Goal: Find specific page/section: Find specific page/section

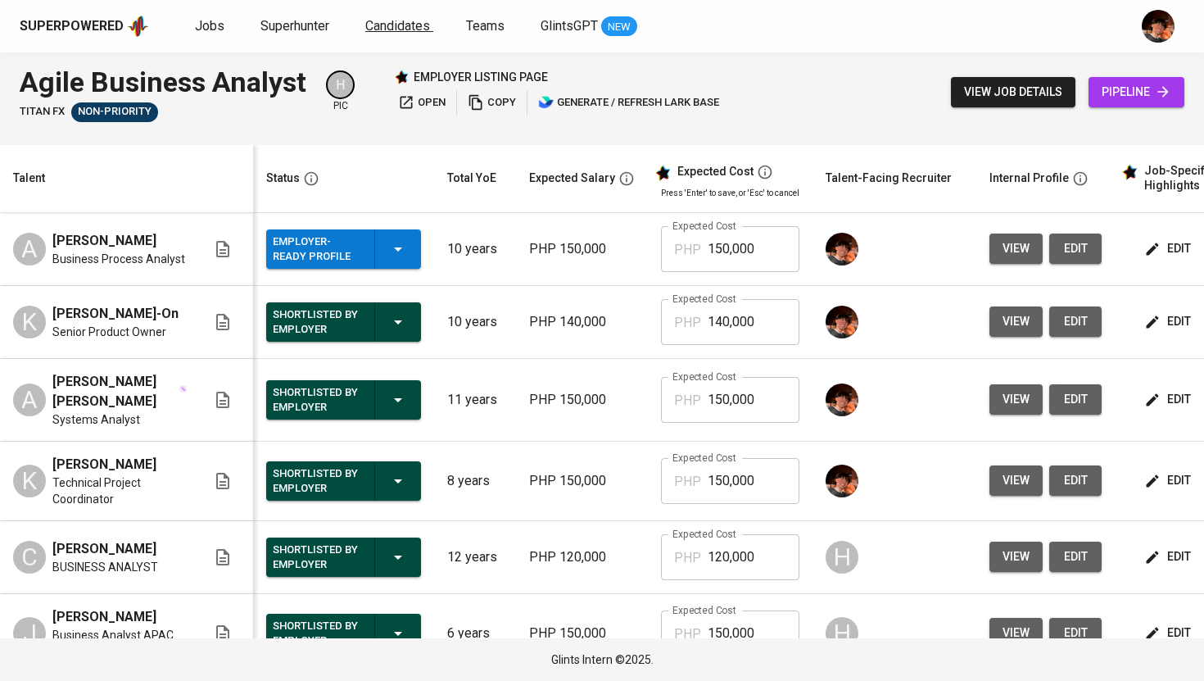
click at [410, 24] on span "Candidates" at bounding box center [397, 26] width 65 height 16
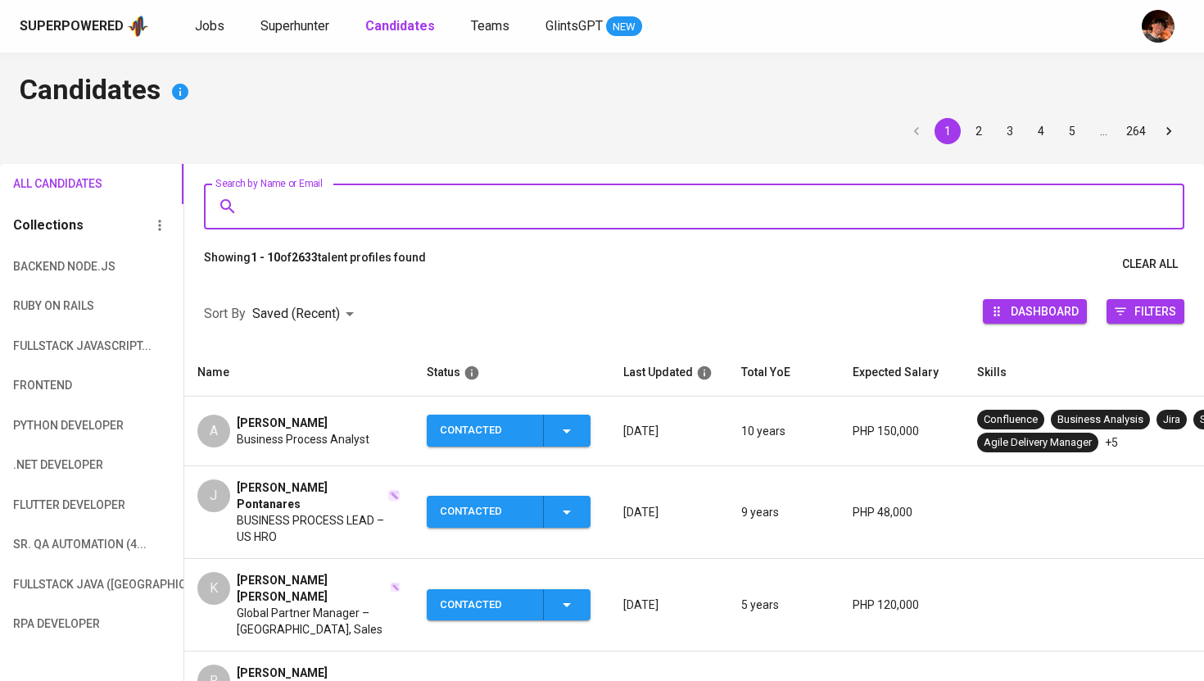
click at [515, 200] on input "Search by Name or Email" at bounding box center [698, 206] width 909 height 31
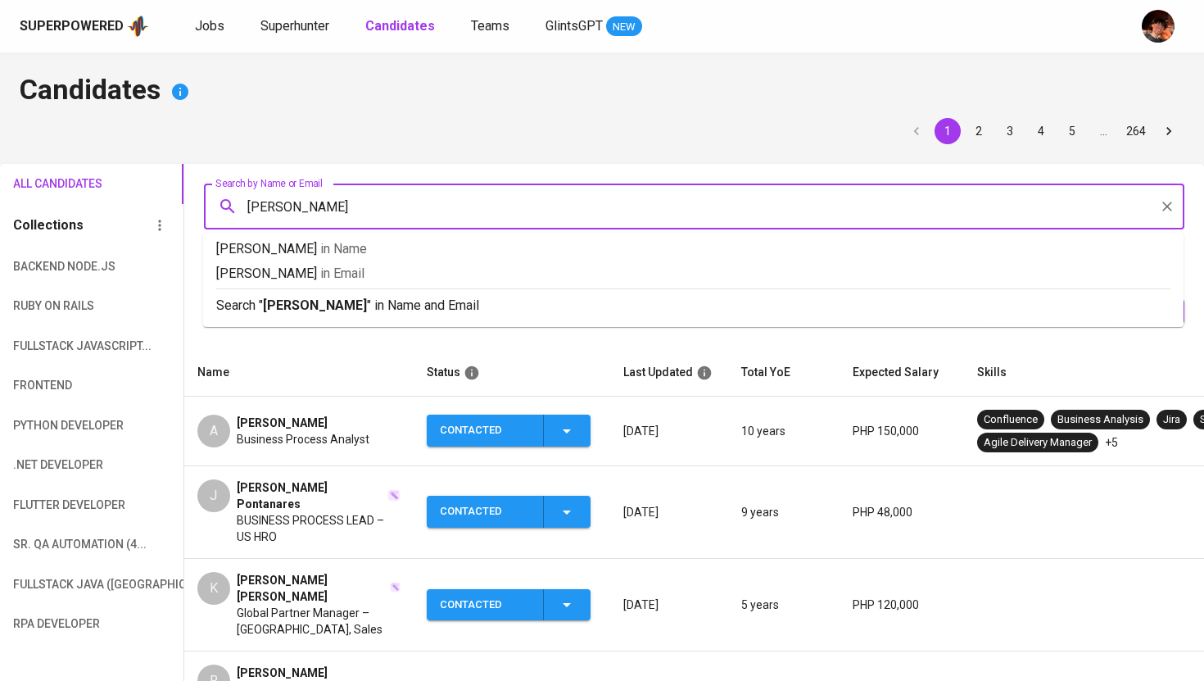
type input "[PERSON_NAME] [PERSON_NAME]"
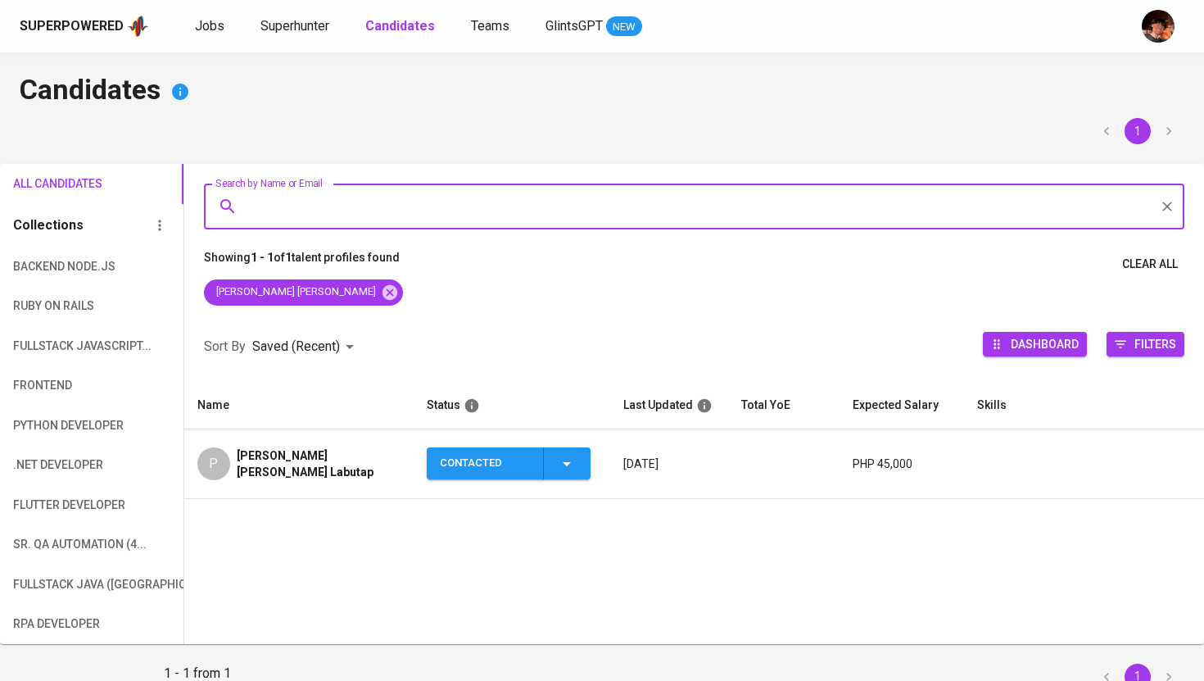
click at [323, 450] on span "[PERSON_NAME] [PERSON_NAME] Labutap" at bounding box center [319, 463] width 164 height 33
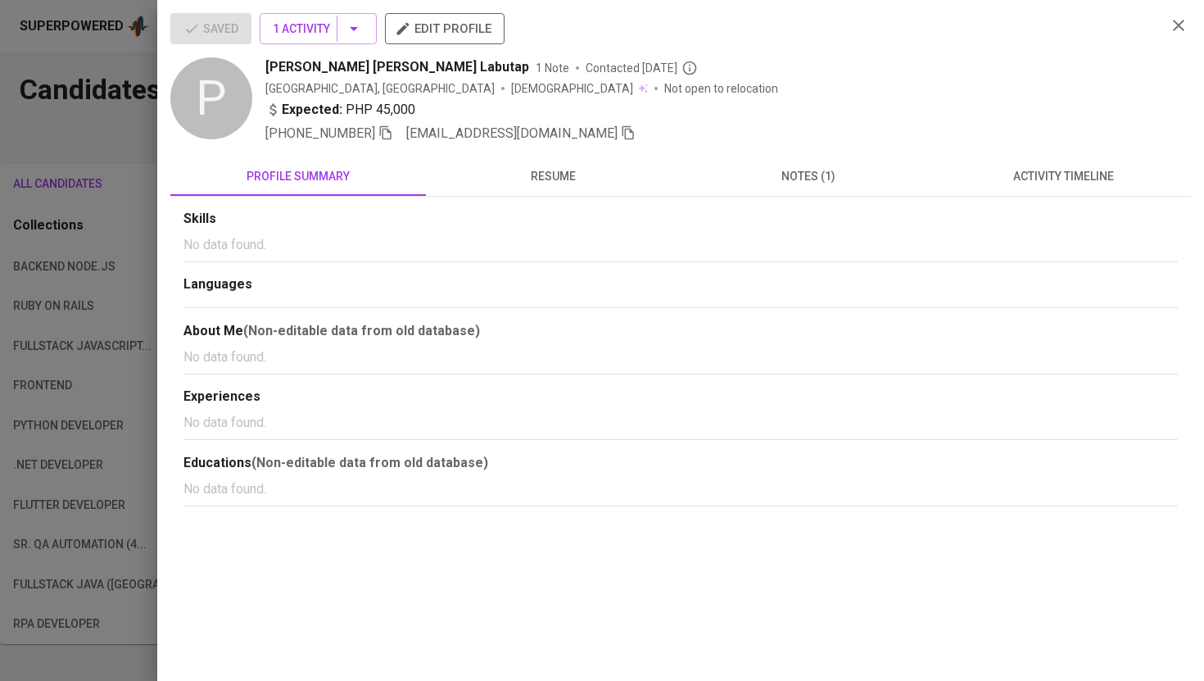
click at [1032, 178] on span "activity timeline" at bounding box center [1064, 176] width 236 height 20
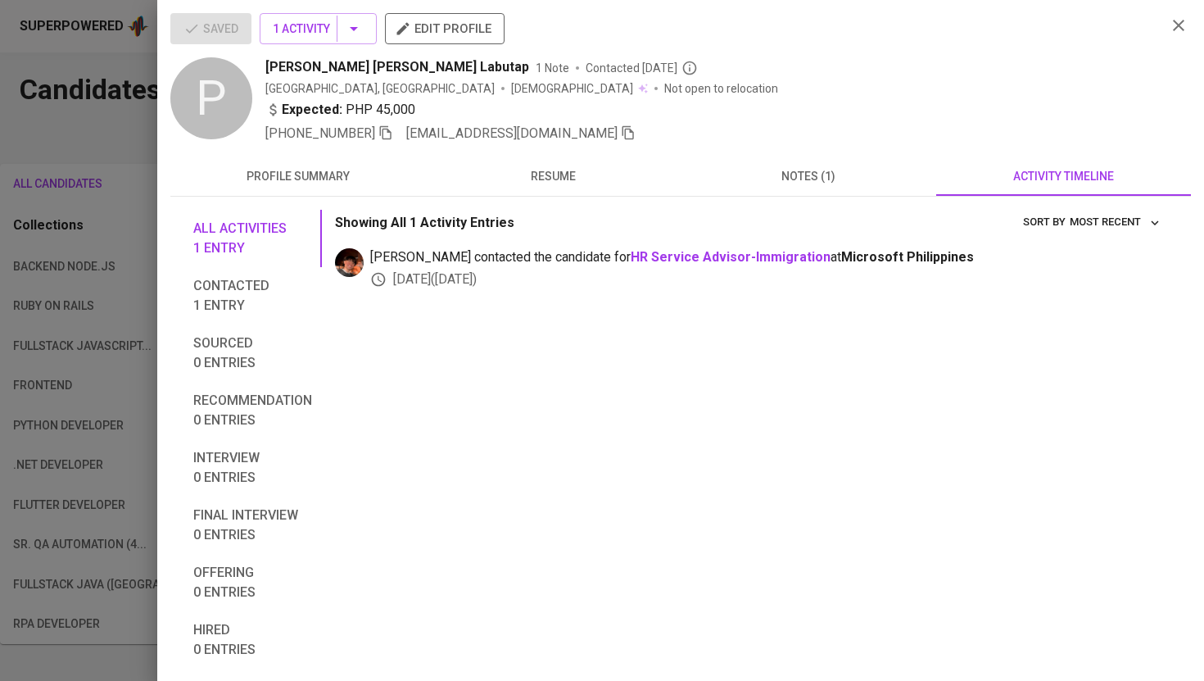
click at [1178, 28] on icon "button" at bounding box center [1179, 26] width 20 height 20
